Goal: Check status: Check status

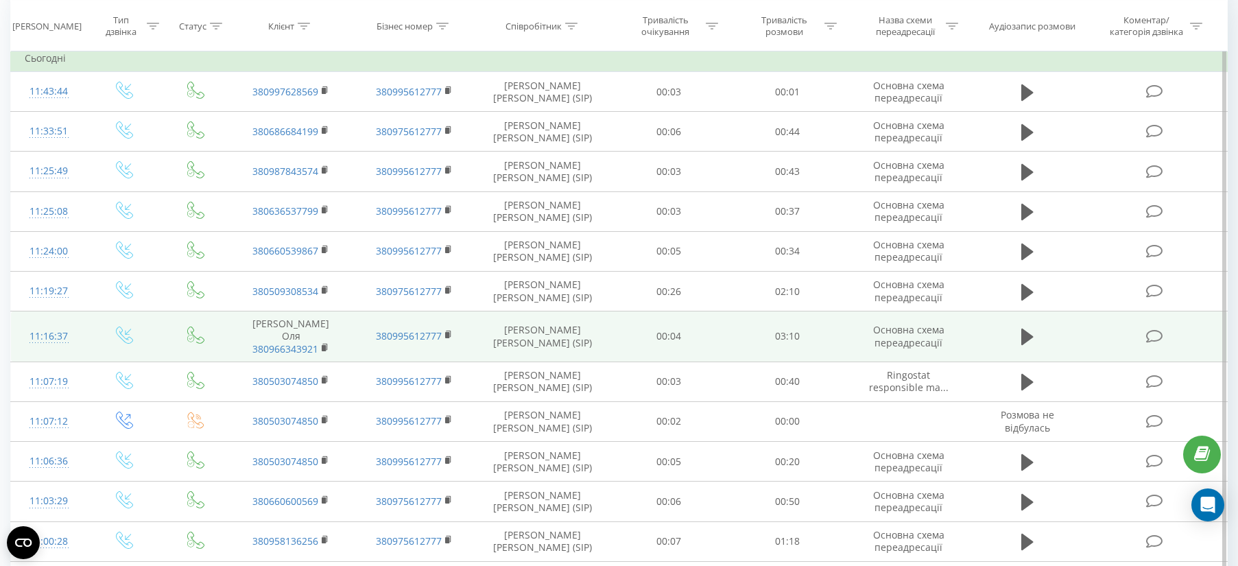
scroll to position [257, 0]
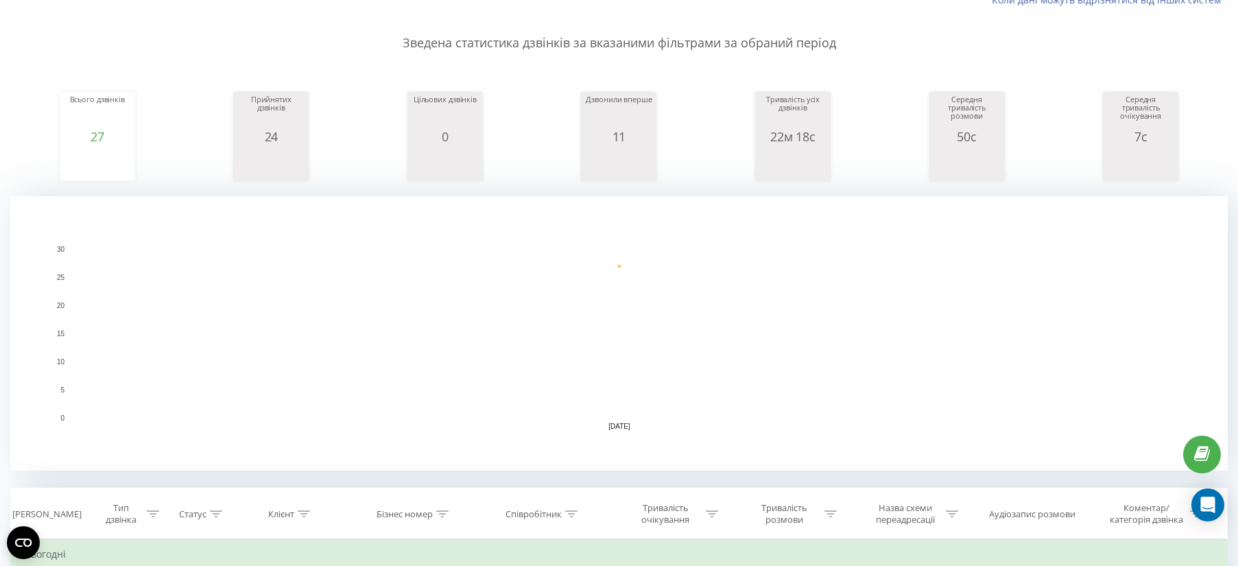
scroll to position [343, 0]
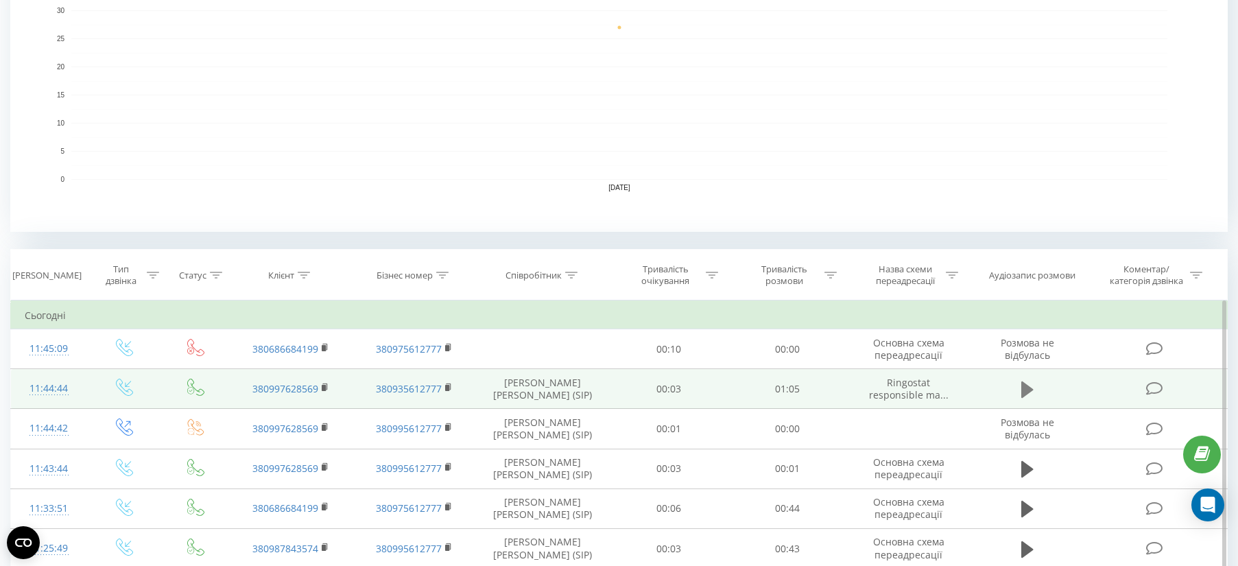
click at [1031, 383] on icon at bounding box center [1027, 389] width 12 height 19
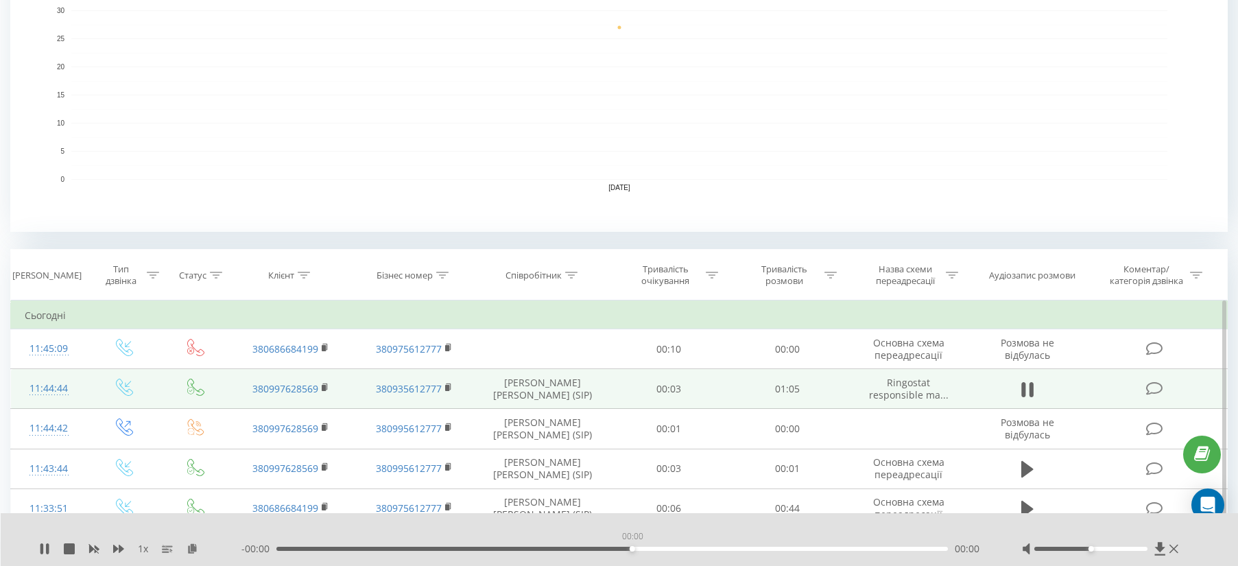
click at [629, 548] on div "00:00" at bounding box center [611, 548] width 671 height 4
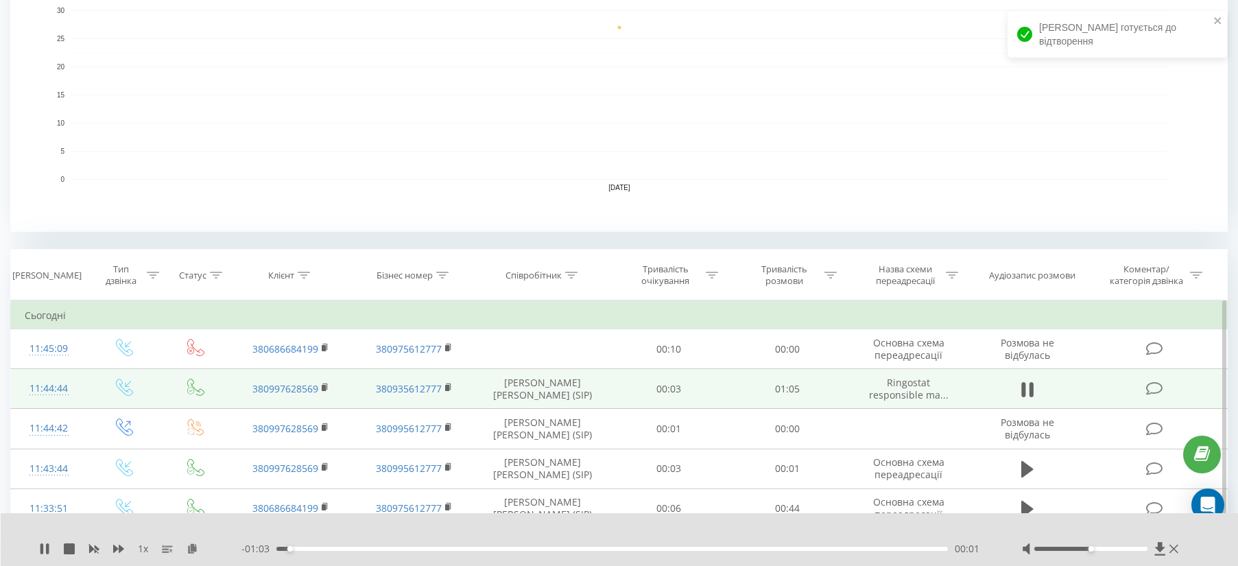
click at [660, 544] on div "- 01:03 00:01 00:01" at bounding box center [614, 549] width 746 height 14
click at [648, 547] on div "00:36" at bounding box center [611, 548] width 671 height 4
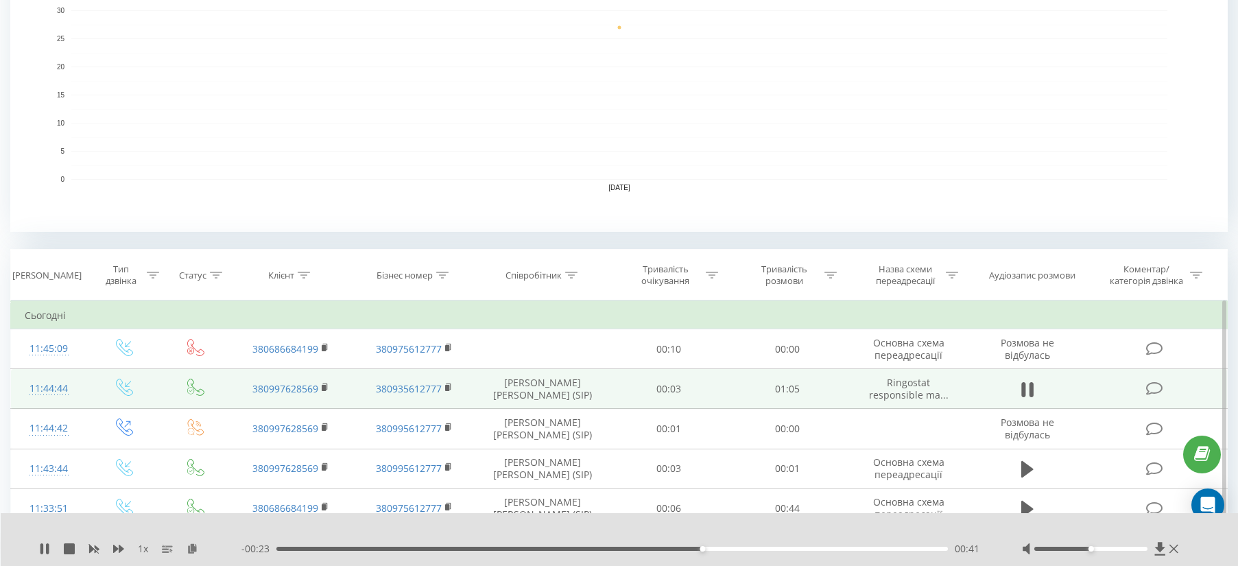
drag, startPoint x: 45, startPoint y: 546, endPoint x: 100, endPoint y: 539, distance: 55.3
click at [44, 545] on icon at bounding box center [44, 548] width 11 height 11
